Goal: Check status: Check status

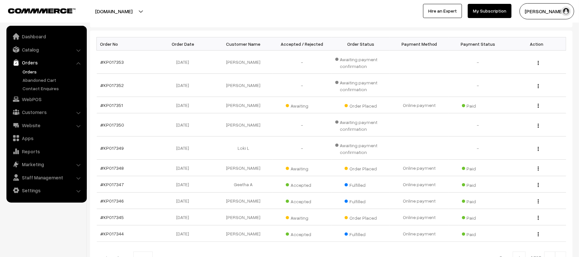
scroll to position [75, 0]
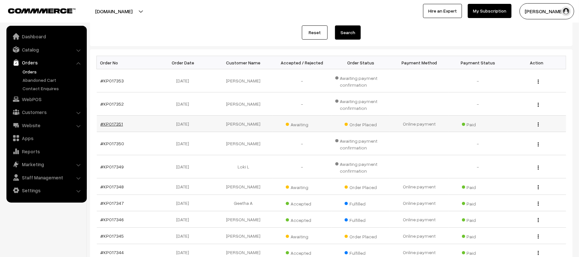
click at [107, 123] on link "#KP017351" at bounding box center [112, 123] width 23 height 5
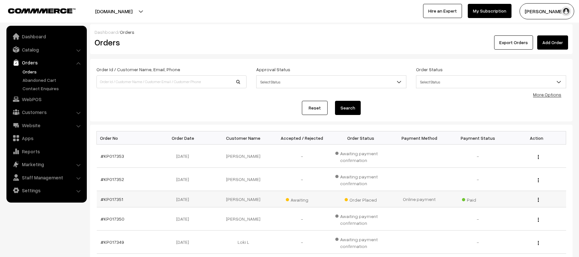
scroll to position [75, 0]
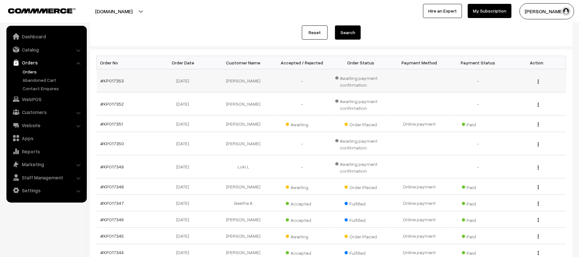
click at [102, 84] on td "#KP017353" at bounding box center [126, 80] width 59 height 23
click at [106, 80] on link "#KP017353" at bounding box center [112, 80] width 23 height 5
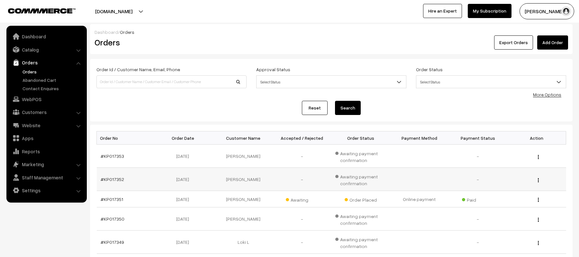
scroll to position [75, 0]
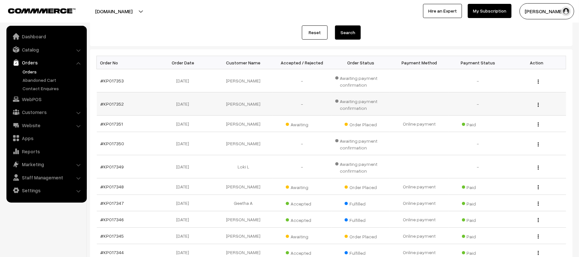
click at [117, 100] on td "#KP017352" at bounding box center [126, 103] width 59 height 23
click at [117, 105] on link "#KP017352" at bounding box center [112, 103] width 23 height 5
